Goal: Task Accomplishment & Management: Manage account settings

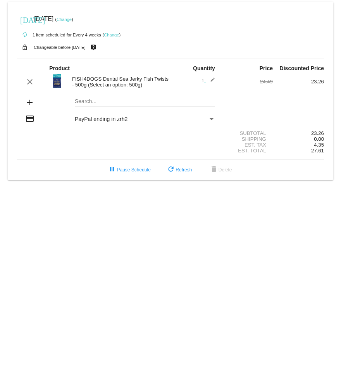
click at [115, 33] on link "Change" at bounding box center [111, 35] width 15 height 5
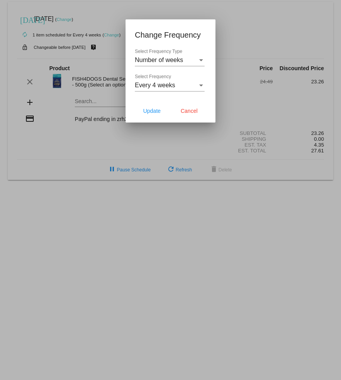
click at [202, 60] on div "Select Frequency Type" at bounding box center [201, 60] width 4 height 2
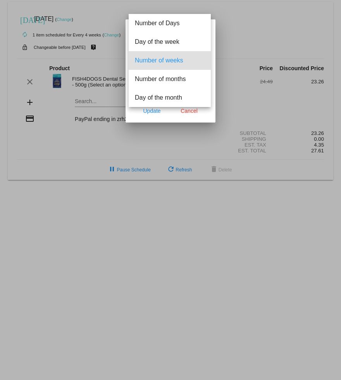
click at [197, 59] on span "Number of weeks" at bounding box center [170, 60] width 70 height 19
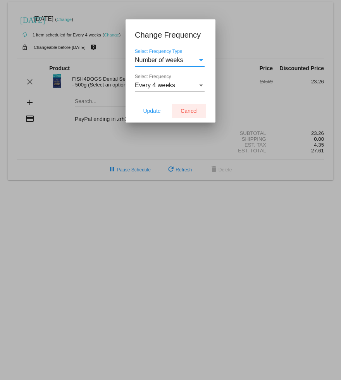
click at [193, 109] on span "Cancel" at bounding box center [189, 111] width 17 height 6
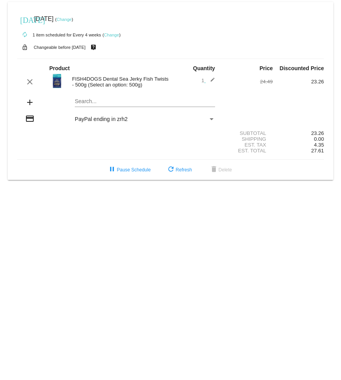
click at [211, 122] on div "Payment Method" at bounding box center [211, 119] width 7 height 6
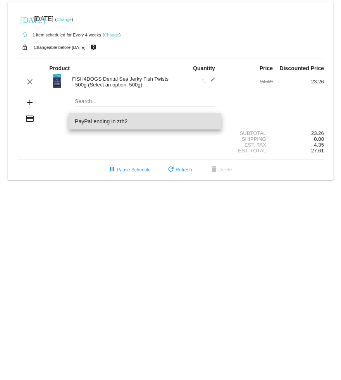
click at [240, 111] on div at bounding box center [170, 190] width 341 height 380
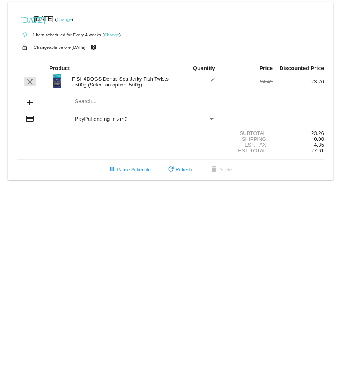
click at [31, 79] on mat-icon "clear" at bounding box center [29, 81] width 9 height 9
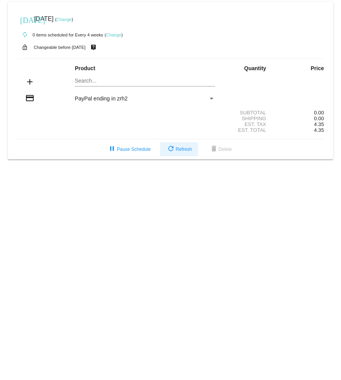
click at [182, 152] on span "refresh Refresh" at bounding box center [179, 149] width 26 height 5
click at [132, 152] on span "pause Pause Schedule" at bounding box center [128, 149] width 43 height 5
click at [28, 100] on mat-icon "credit_card" at bounding box center [29, 97] width 9 height 9
click at [203, 102] on div "PayPal ending in zrh2" at bounding box center [141, 98] width 133 height 6
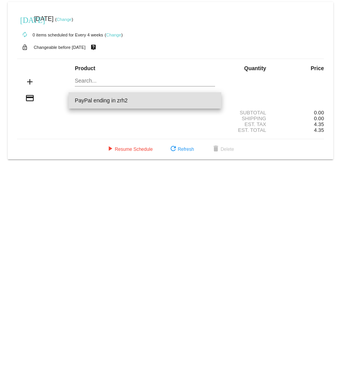
click at [173, 124] on div at bounding box center [170, 190] width 341 height 380
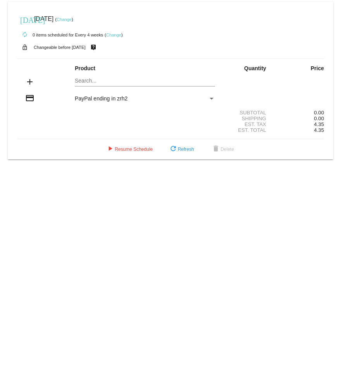
click at [72, 19] on link "Change" at bounding box center [64, 19] width 15 height 5
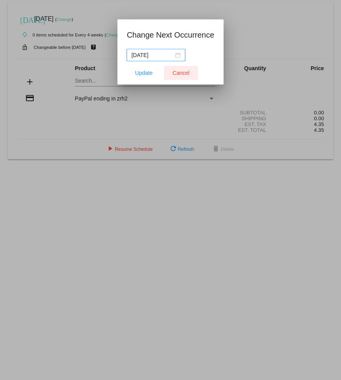
click at [183, 73] on span "Cancel" at bounding box center [181, 73] width 17 height 6
